Goal: Download file/media

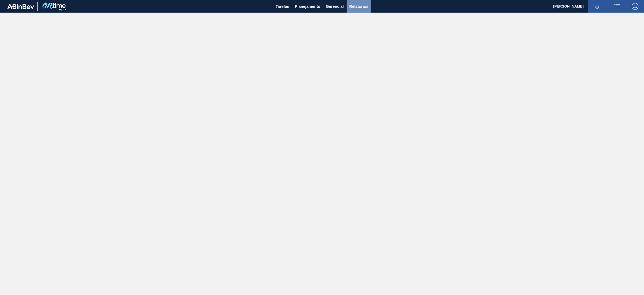
click at [359, 7] on span "Relatórios" at bounding box center [358, 6] width 19 height 7
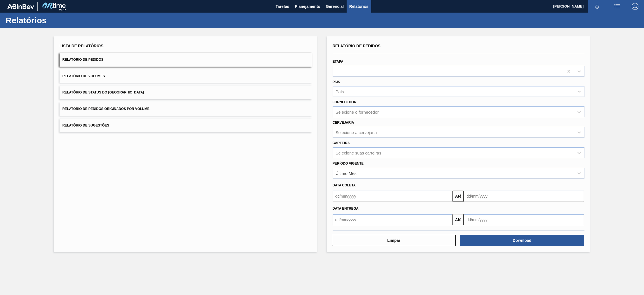
click at [110, 61] on button "Relatório de Pedidos" at bounding box center [186, 60] width 252 height 14
click at [354, 130] on div "Selecione a cervejaria" at bounding box center [356, 132] width 41 height 5
type input "br15"
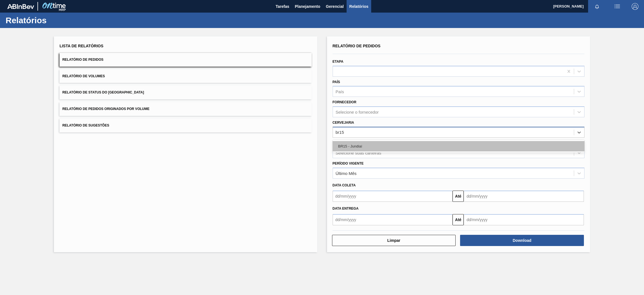
click at [356, 145] on div "BR15 - Jundiaí" at bounding box center [459, 146] width 252 height 10
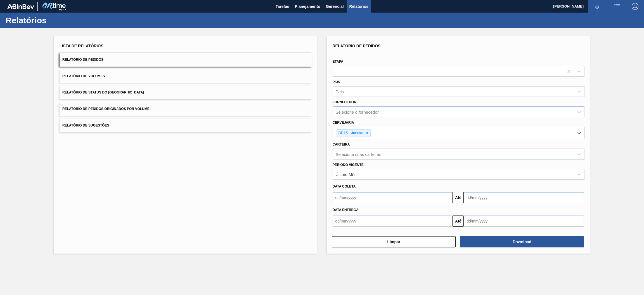
click at [373, 154] on div "Selecione suas carteiras" at bounding box center [359, 153] width 46 height 5
click at [379, 144] on div "Carteira Selecione suas carteiras" at bounding box center [459, 149] width 252 height 19
click at [433, 221] on input "text" at bounding box center [393, 220] width 120 height 11
click at [386, 176] on div "12" at bounding box center [385, 178] width 8 height 8
type input "[DATE]"
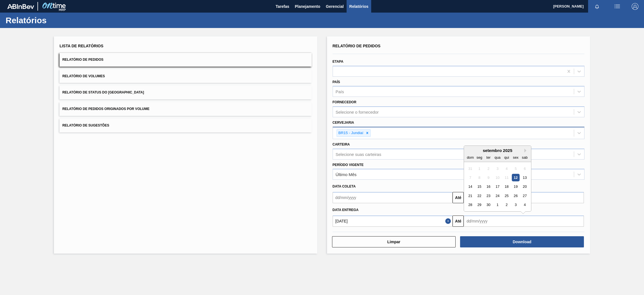
click at [477, 216] on input "text" at bounding box center [524, 220] width 120 height 11
click at [525, 149] on button "Next Month" at bounding box center [526, 150] width 4 height 4
click at [516, 204] on div "31" at bounding box center [516, 205] width 8 height 8
type input "[DATE]"
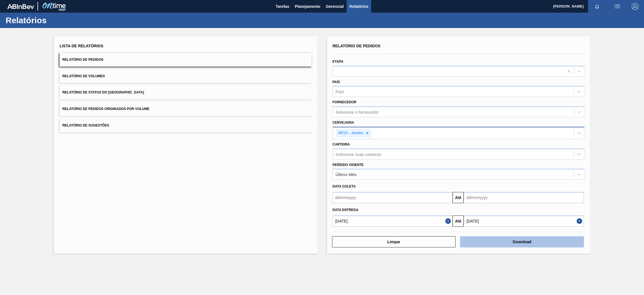
click at [512, 238] on button "Download" at bounding box center [522, 241] width 124 height 11
click at [136, 109] on span "Relatório de Pedidos Originados por Volume" at bounding box center [105, 109] width 87 height 4
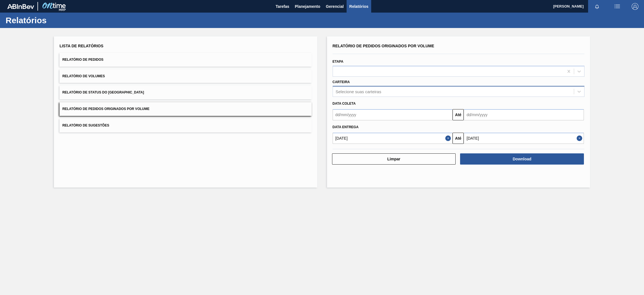
click at [384, 91] on div "Selecione suas carteiras" at bounding box center [453, 91] width 241 height 8
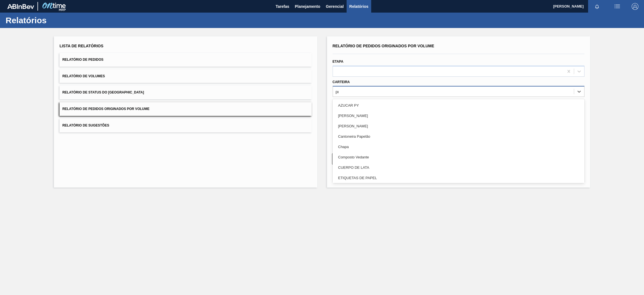
type input "pre"
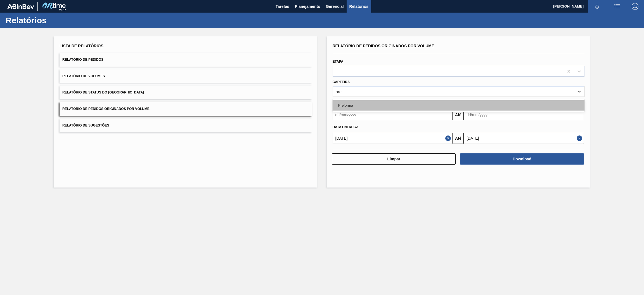
click at [382, 105] on div "Preforma" at bounding box center [459, 105] width 252 height 10
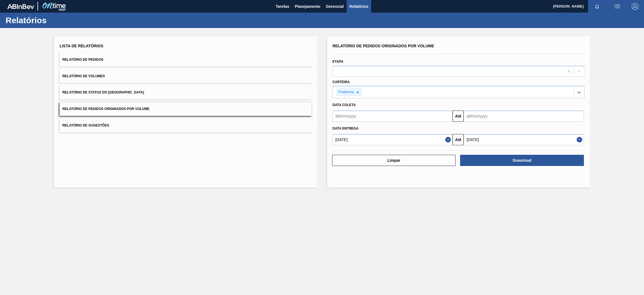
click at [385, 117] on input "text" at bounding box center [393, 115] width 120 height 11
click at [403, 117] on input "text" at bounding box center [393, 115] width 120 height 11
click at [443, 113] on input "text" at bounding box center [393, 115] width 120 height 11
click at [338, 128] on button "Previous Month" at bounding box center [338, 129] width 4 height 4
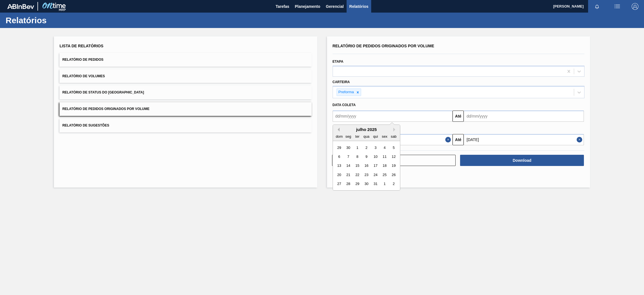
click at [338, 128] on button "Previous Month" at bounding box center [338, 129] width 4 height 4
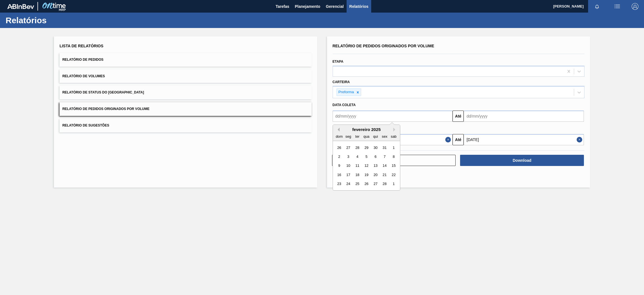
click at [338, 128] on button "Previous Month" at bounding box center [338, 129] width 4 height 4
click at [367, 146] on div "1" at bounding box center [367, 148] width 8 height 8
type input "[DATE]"
click at [486, 118] on input "text" at bounding box center [524, 115] width 120 height 11
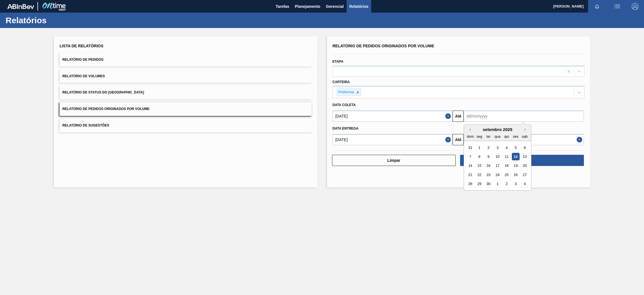
click at [489, 130] on div "setembro 2025" at bounding box center [497, 129] width 67 height 5
click at [524, 130] on button "Next Month" at bounding box center [526, 129] width 4 height 4
click at [518, 183] on div "31" at bounding box center [516, 184] width 8 height 8
type input "[DATE]"
click at [447, 140] on button "Close" at bounding box center [448, 139] width 7 height 11
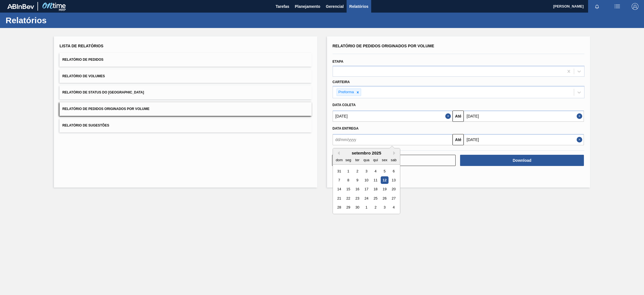
click at [425, 140] on input "text" at bounding box center [393, 139] width 120 height 11
click at [338, 153] on button "Previous Month" at bounding box center [338, 153] width 4 height 4
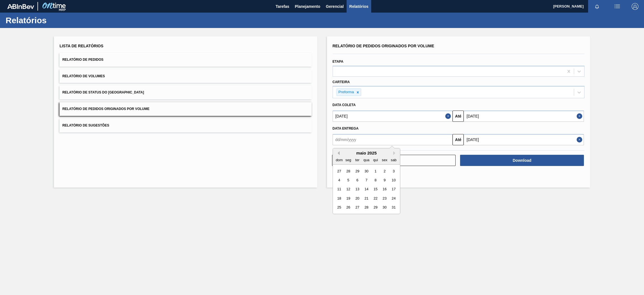
click at [338, 153] on button "Previous Month" at bounding box center [338, 153] width 4 height 4
click at [367, 169] on div "1" at bounding box center [367, 171] width 8 height 8
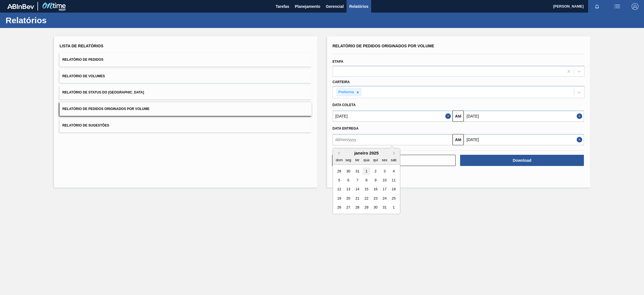
type input "[DATE]"
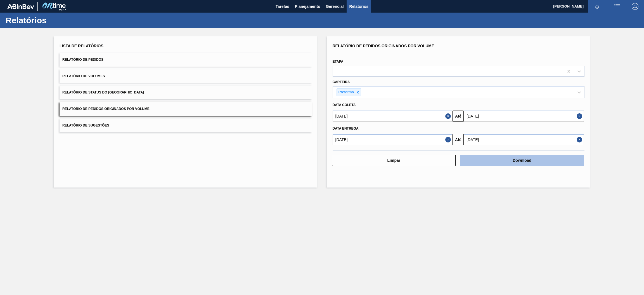
click at [532, 162] on button "Download" at bounding box center [522, 160] width 124 height 11
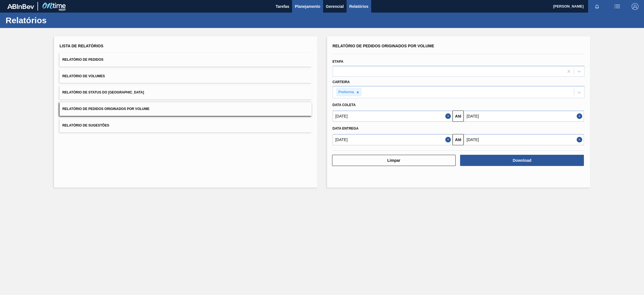
click at [310, 2] on button "Planejamento" at bounding box center [307, 6] width 31 height 13
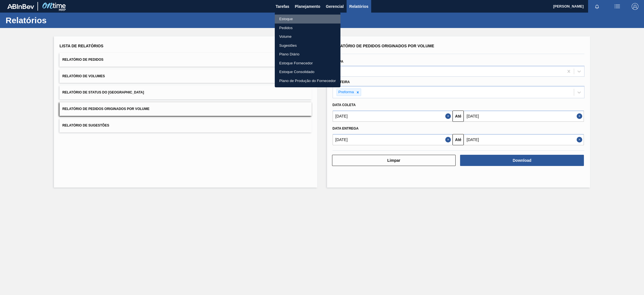
click at [298, 21] on li "Estoque" at bounding box center [308, 19] width 66 height 9
